Goal: Information Seeking & Learning: Find specific fact

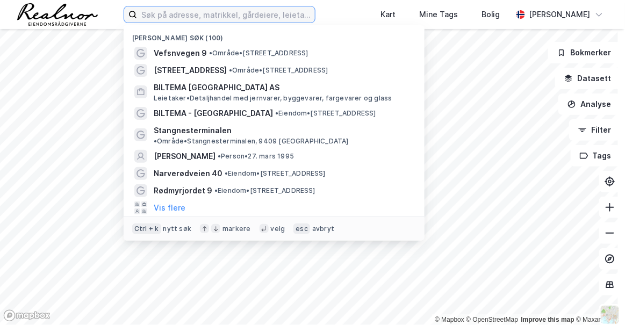
click at [160, 15] on input at bounding box center [226, 14] width 178 height 16
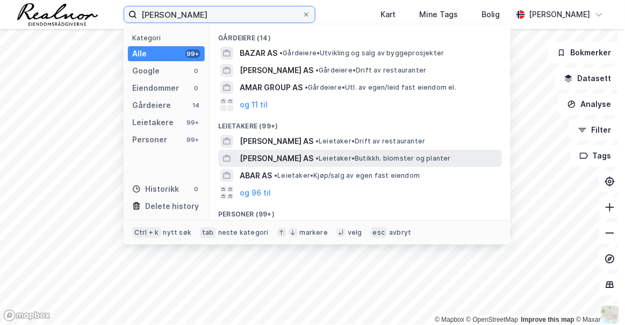
scroll to position [69, 0]
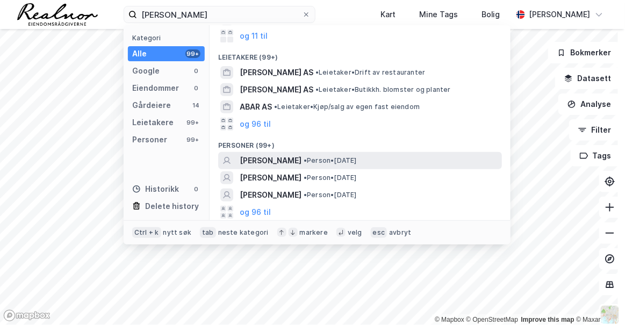
click at [323, 161] on span "• Person • [DATE]" at bounding box center [330, 160] width 53 height 9
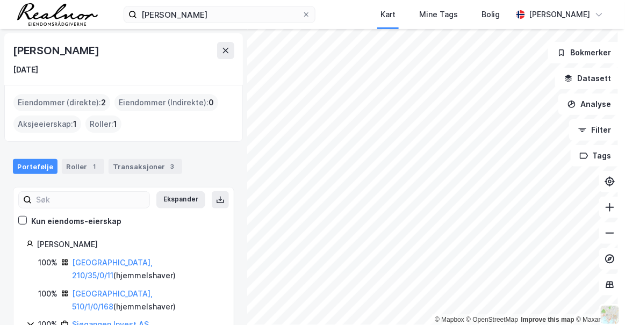
scroll to position [24, 0]
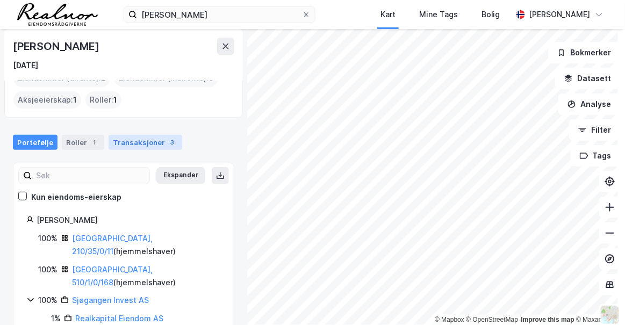
click at [124, 145] on div "Transaksjoner 3" at bounding box center [146, 142] width 74 height 15
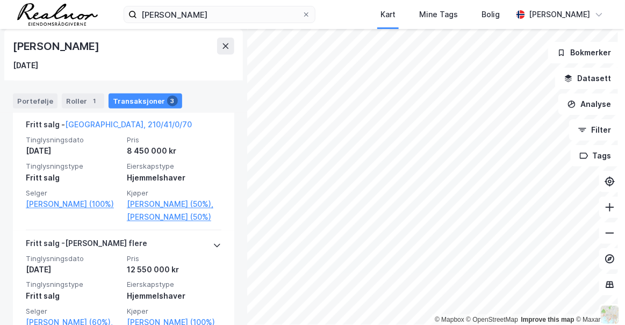
scroll to position [239, 0]
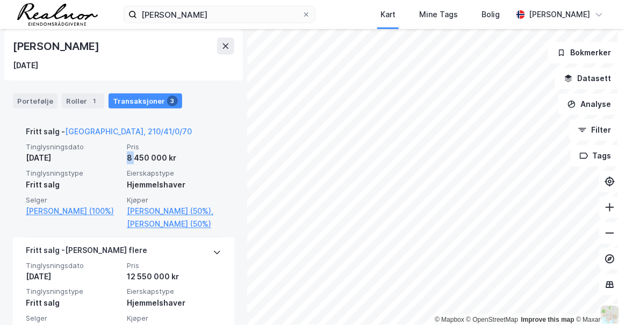
drag, startPoint x: 125, startPoint y: 155, endPoint x: 131, endPoint y: 159, distance: 7.2
click at [131, 159] on div "8 450 000 kr" at bounding box center [174, 158] width 95 height 13
click at [106, 128] on link "[GEOGRAPHIC_DATA], 210/41/0/70" at bounding box center [128, 131] width 127 height 9
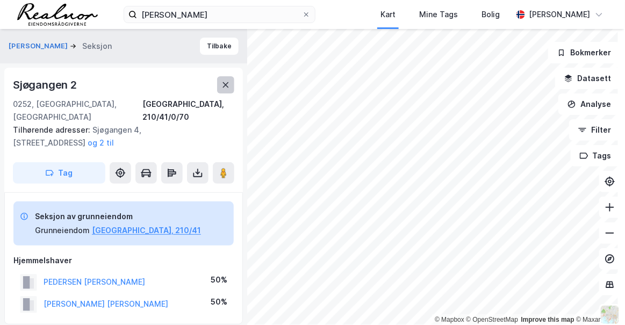
click at [227, 89] on button at bounding box center [225, 84] width 17 height 17
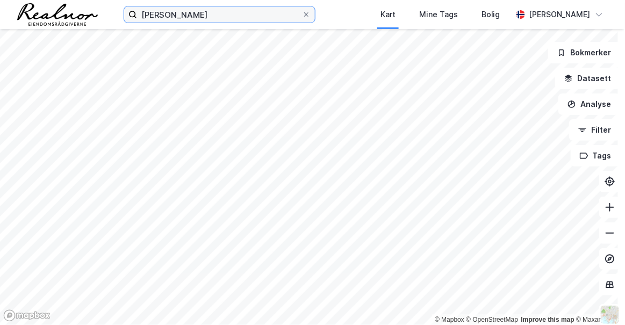
click at [186, 17] on input "[PERSON_NAME]" at bounding box center [219, 14] width 165 height 16
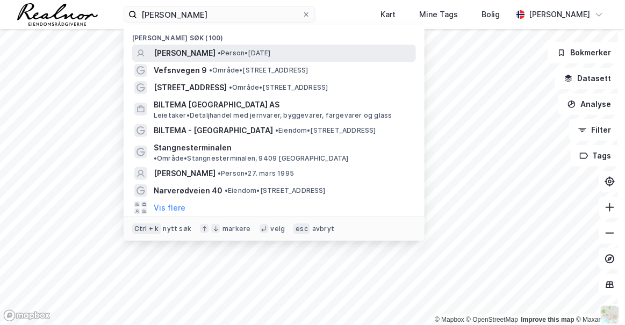
click at [166, 51] on span "[PERSON_NAME]" at bounding box center [185, 53] width 62 height 13
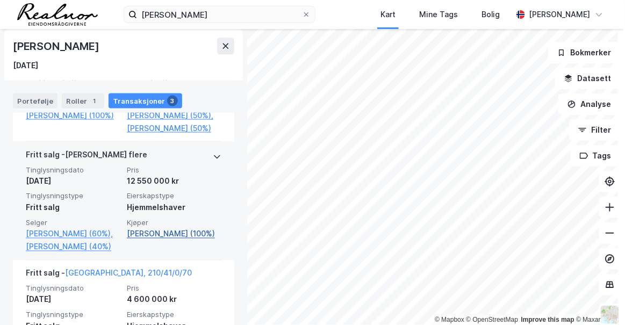
scroll to position [334, 0]
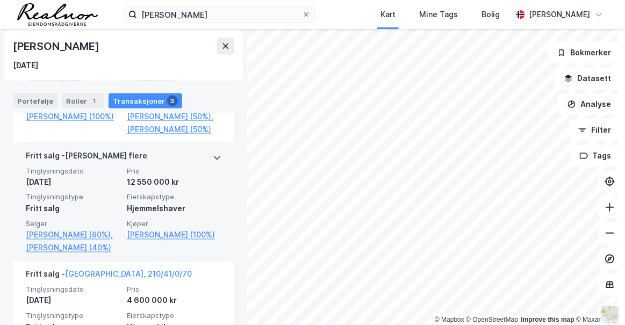
click at [143, 167] on div "[PERSON_NAME] flere" at bounding box center [124, 157] width 196 height 17
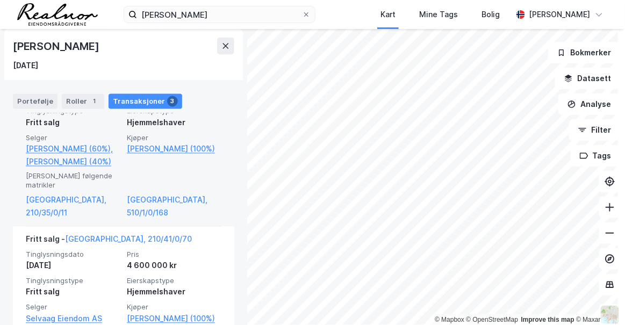
scroll to position [421, 0]
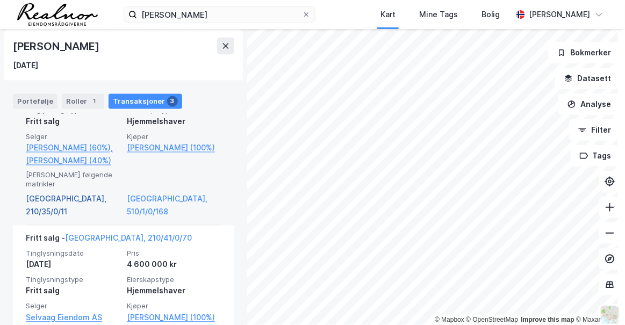
click at [78, 213] on link "[GEOGRAPHIC_DATA], 210/35/0/11" at bounding box center [73, 206] width 95 height 26
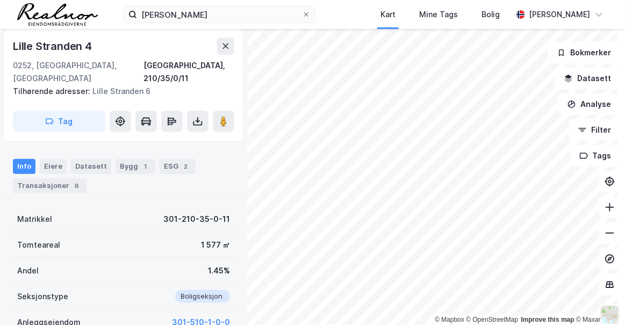
scroll to position [147, 0]
click at [231, 44] on button at bounding box center [225, 46] width 17 height 17
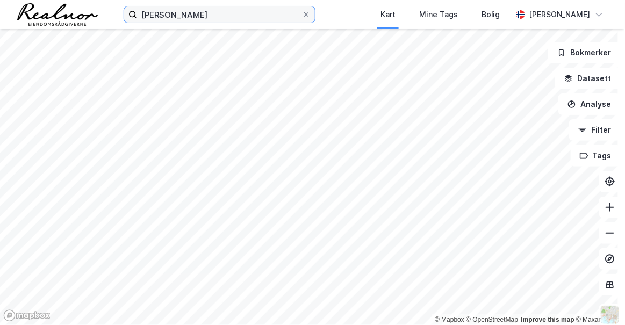
click at [160, 15] on input "[PERSON_NAME]" at bounding box center [219, 14] width 165 height 16
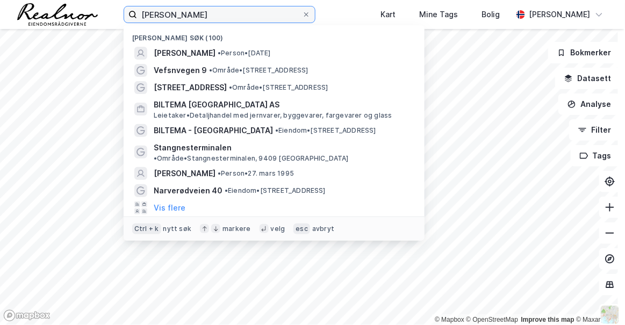
click at [160, 15] on input "[PERSON_NAME]" at bounding box center [219, 14] width 165 height 16
paste input "Nedre [STREET_ADDRESS]"
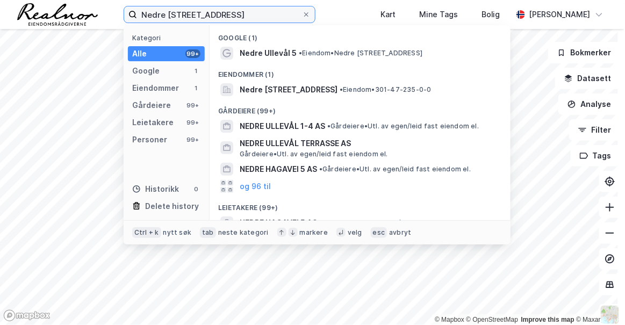
type input "Nedre [STREET_ADDRESS]"
click at [284, 44] on div "Google (1)" at bounding box center [360, 34] width 301 height 19
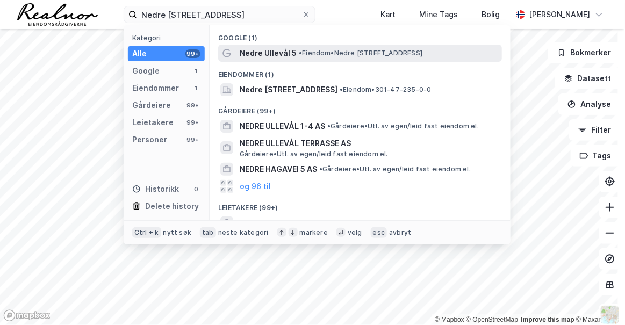
click at [269, 51] on span "Nedre Ullevål 5" at bounding box center [268, 53] width 57 height 13
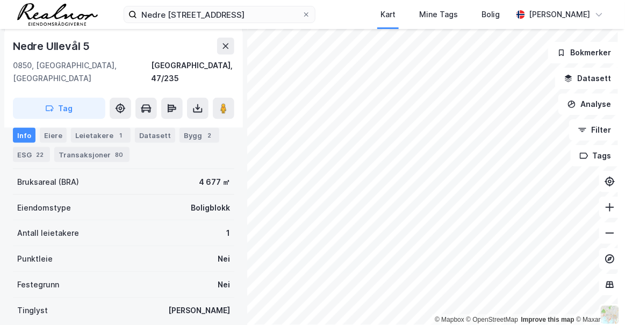
scroll to position [301, 0]
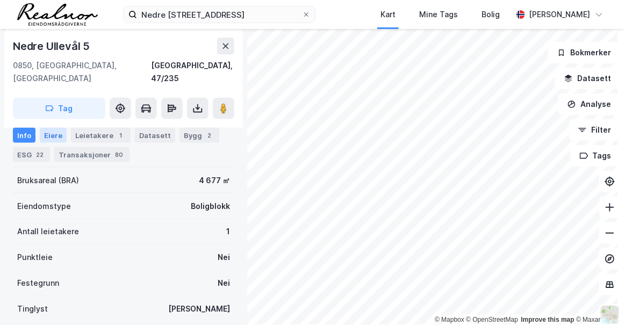
click at [60, 135] on div "Eiere" at bounding box center [53, 135] width 27 height 15
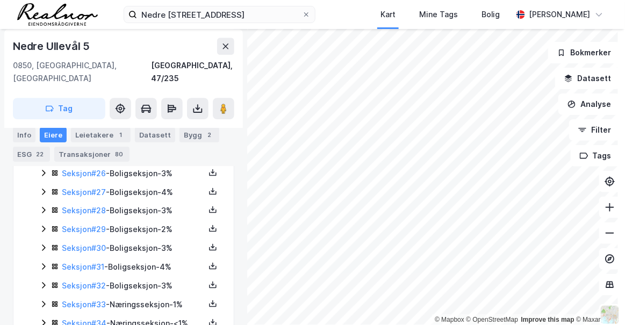
scroll to position [793, 0]
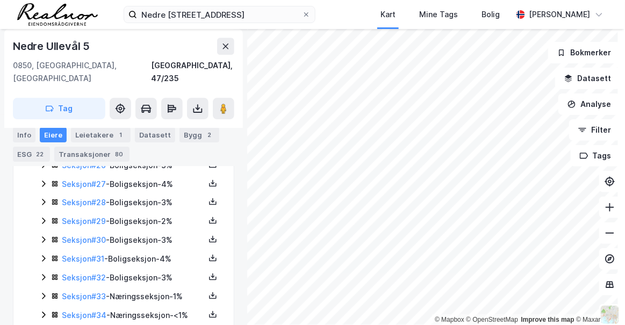
click at [44, 274] on icon at bounding box center [43, 277] width 3 height 6
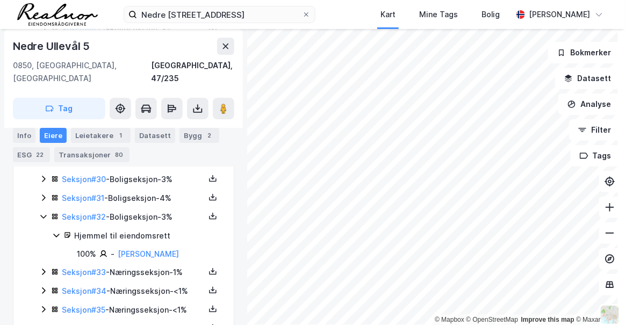
scroll to position [866, 0]
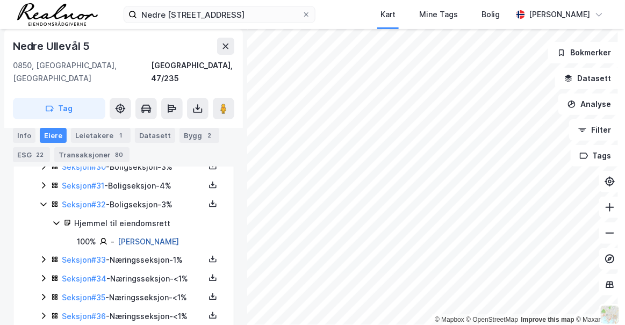
click at [166, 238] on link "[PERSON_NAME]" at bounding box center [148, 241] width 61 height 9
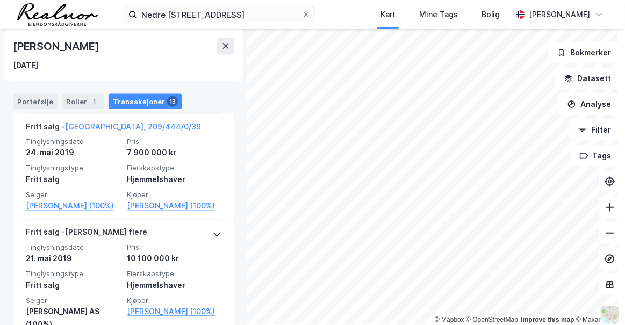
scroll to position [386, 0]
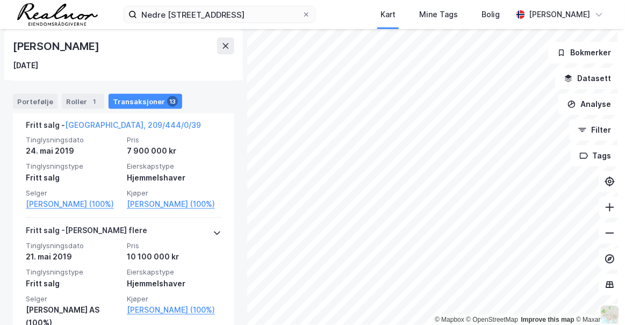
click at [33, 47] on div "[PERSON_NAME]" at bounding box center [57, 46] width 88 height 17
copy div "[PERSON_NAME]"
